Goal: Information Seeking & Learning: Learn about a topic

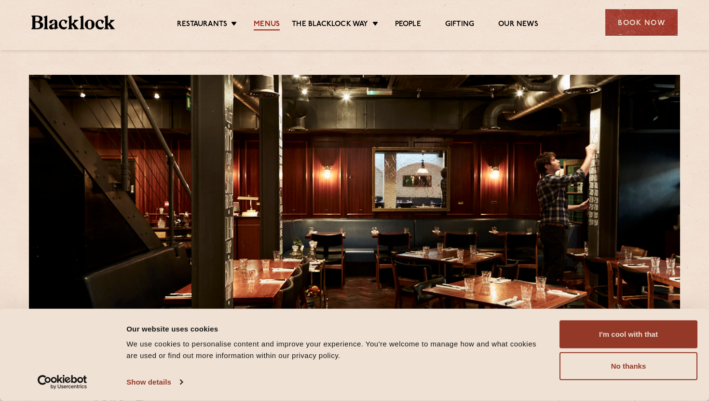
click at [267, 23] on link "Menus" at bounding box center [267, 25] width 26 height 11
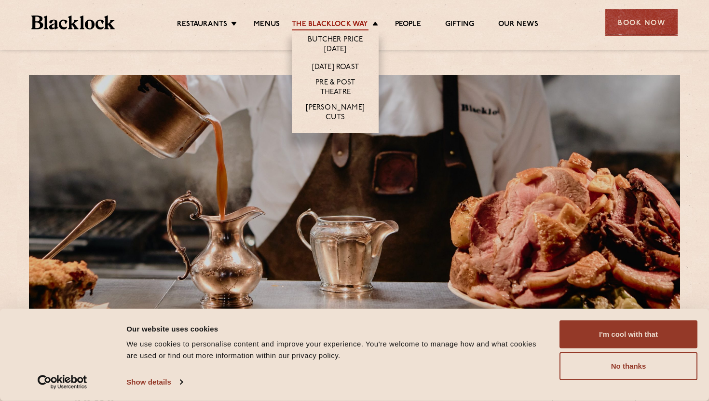
click at [357, 21] on link "The Blacklock Way" at bounding box center [330, 25] width 76 height 11
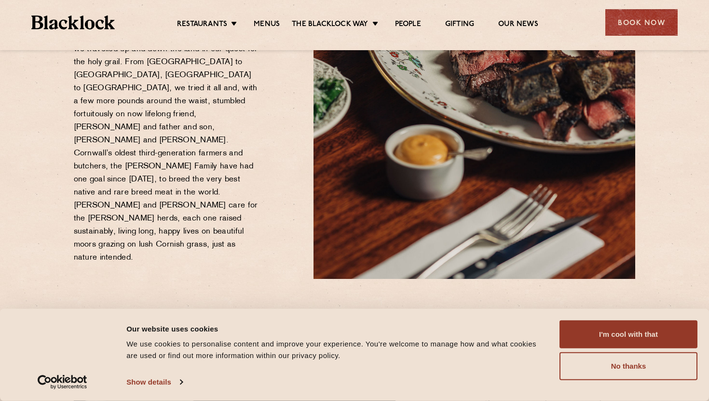
scroll to position [55, 0]
